Goal: Check status: Check status

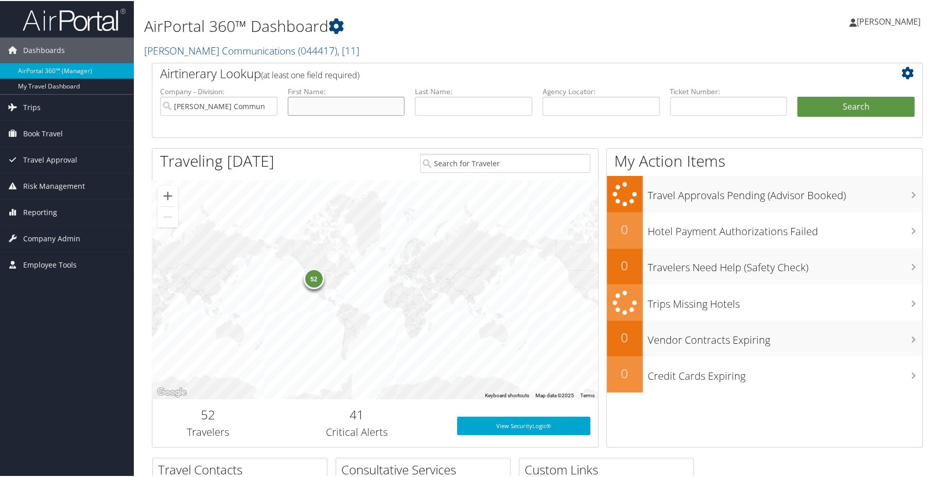
click at [330, 105] on input "text" at bounding box center [346, 105] width 117 height 19
type input "paget"
type input "[PERSON_NAME]"
click at [847, 112] on button "Search" at bounding box center [856, 106] width 117 height 21
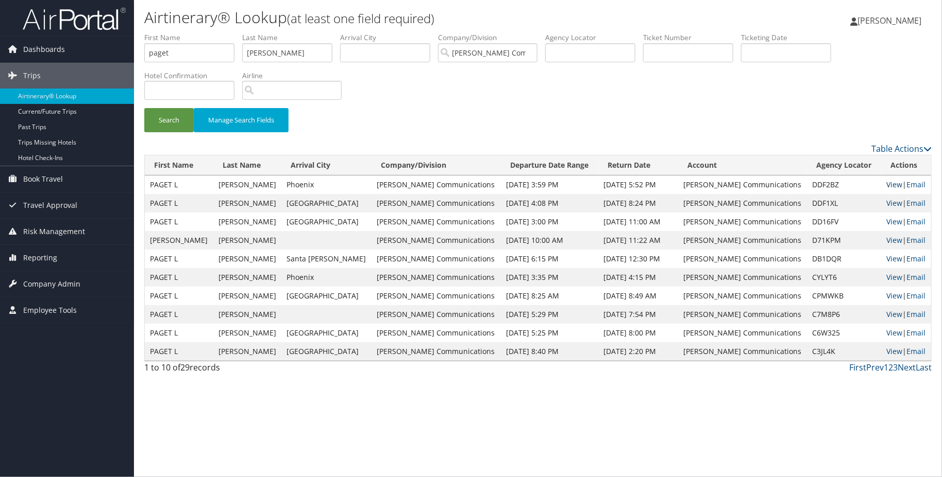
click at [886, 185] on link "View" at bounding box center [894, 185] width 16 height 10
